Goal: Task Accomplishment & Management: Complete application form

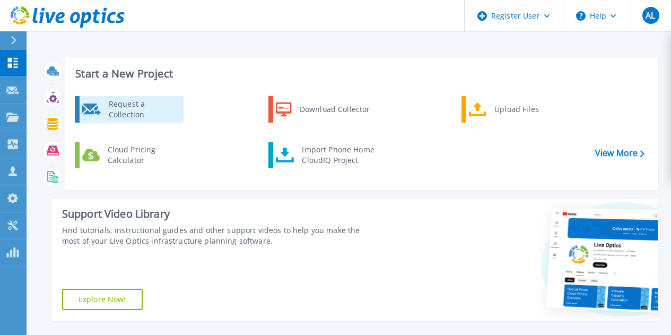
click at [160, 116] on div "Request a Collection" at bounding box center [141, 109] width 77 height 21
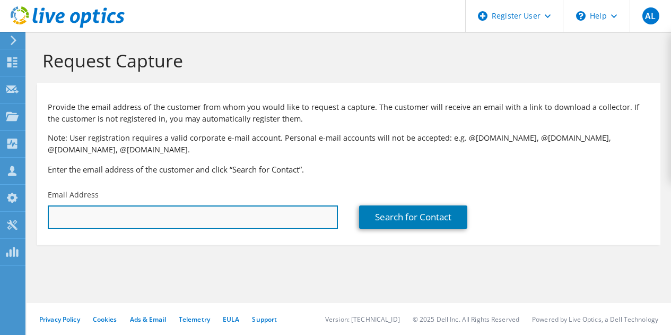
click at [150, 210] on input "text" at bounding box center [193, 216] width 290 height 23
drag, startPoint x: 87, startPoint y: 221, endPoint x: 26, endPoint y: 217, distance: 61.6
click at [26, 217] on div "AL Dell User Antony Labuschagne Antony.Labuschagne@Dell.com Dell My Profile Log…" at bounding box center [335, 167] width 671 height 335
paste input ".donaghey@cairns.qld.gov.au"
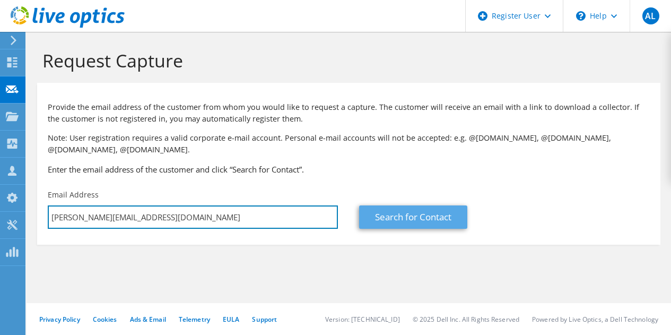
type input "s.donaghey@cairns.qld.gov.au"
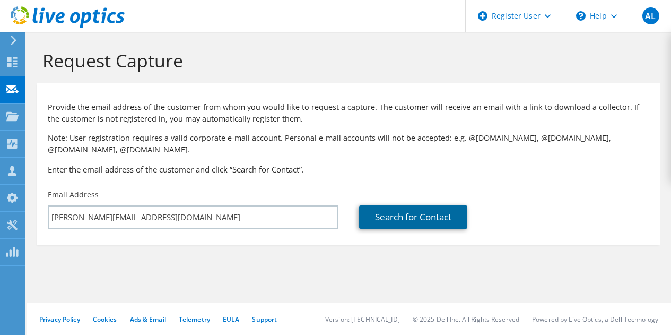
click at [395, 217] on link "Search for Contact" at bounding box center [413, 216] width 108 height 23
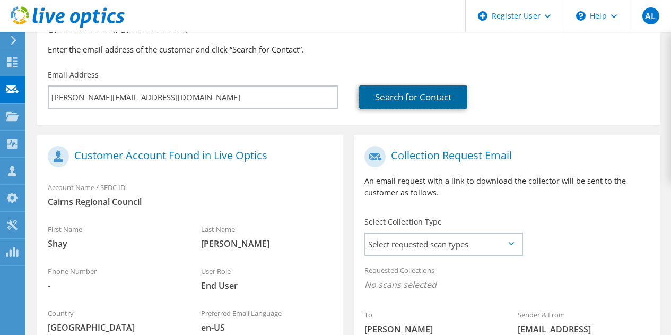
scroll to position [212, 0]
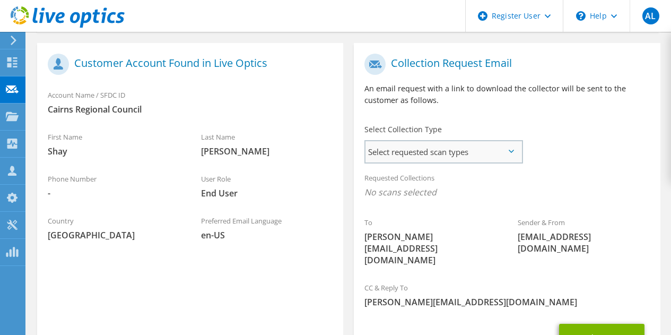
click at [507, 153] on span "Select requested scan types" at bounding box center [443, 151] width 156 height 21
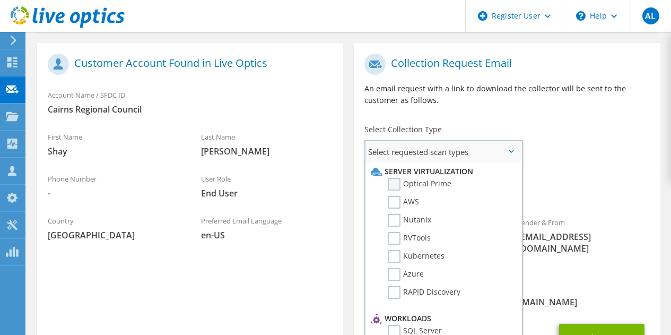
click at [418, 186] on label "Optical Prime" at bounding box center [420, 184] width 64 height 13
click at [0, 0] on input "Optical Prime" at bounding box center [0, 0] width 0 height 0
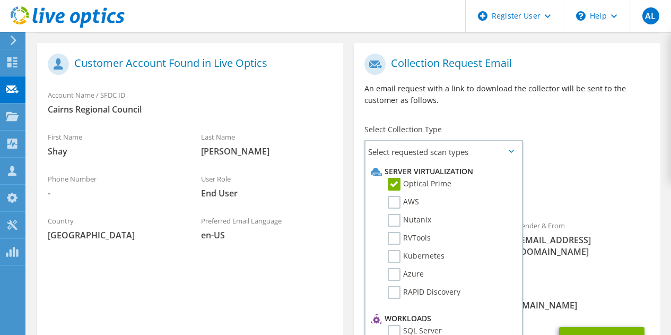
click at [582, 169] on div "Requested Collections No scans selected Optical Prime" at bounding box center [507, 187] width 306 height 42
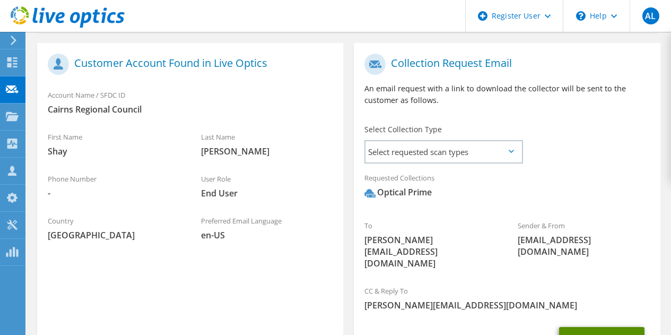
click at [587, 327] on button "Send Request" at bounding box center [601, 341] width 85 height 29
